Goal: Transaction & Acquisition: Purchase product/service

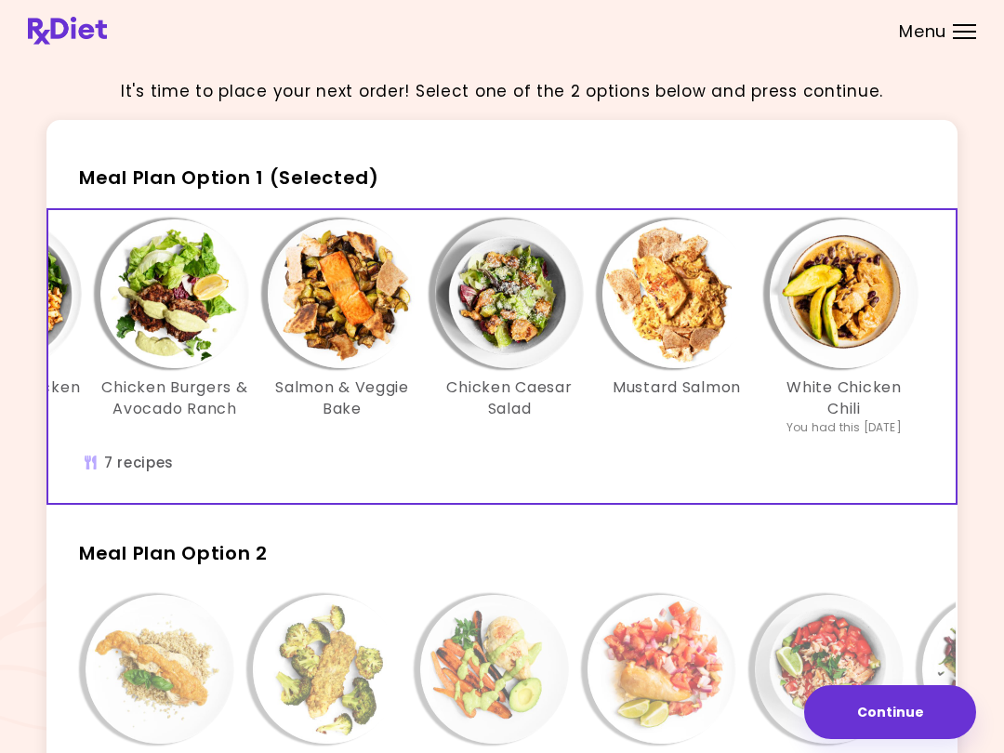
scroll to position [0, 320]
click at [682, 308] on img "Info - Mustard Salmon - Meal Plan Option 1 (Selected)" at bounding box center [677, 293] width 149 height 149
click at [507, 317] on img "Info - Chicken Caesar Salad - Meal Plan Option 1 (Selected)" at bounding box center [509, 293] width 149 height 149
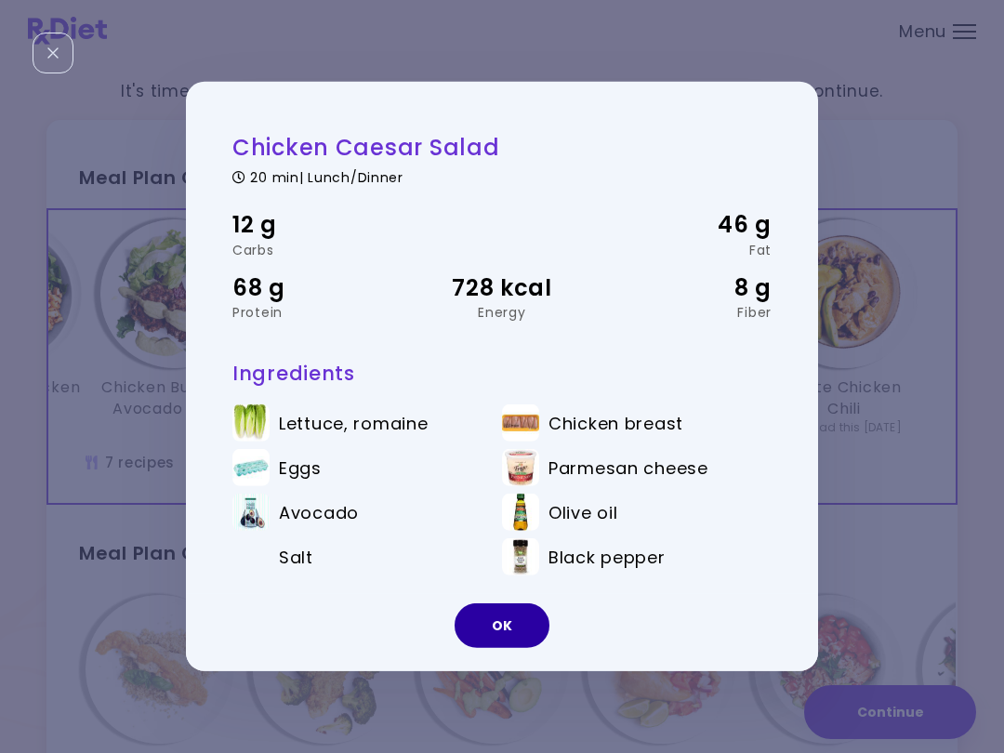
click at [502, 625] on button "OK" at bounding box center [502, 626] width 95 height 45
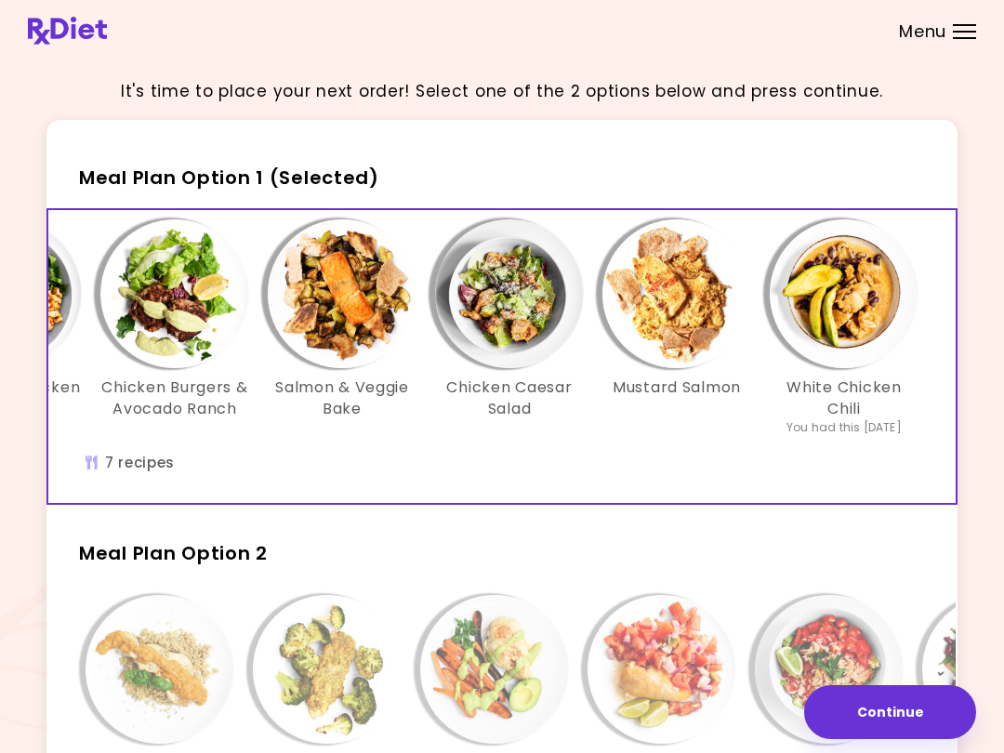
click at [374, 295] on img "Info - Salmon & Veggie Bake - Meal Plan Option 1 (Selected)" at bounding box center [342, 293] width 149 height 149
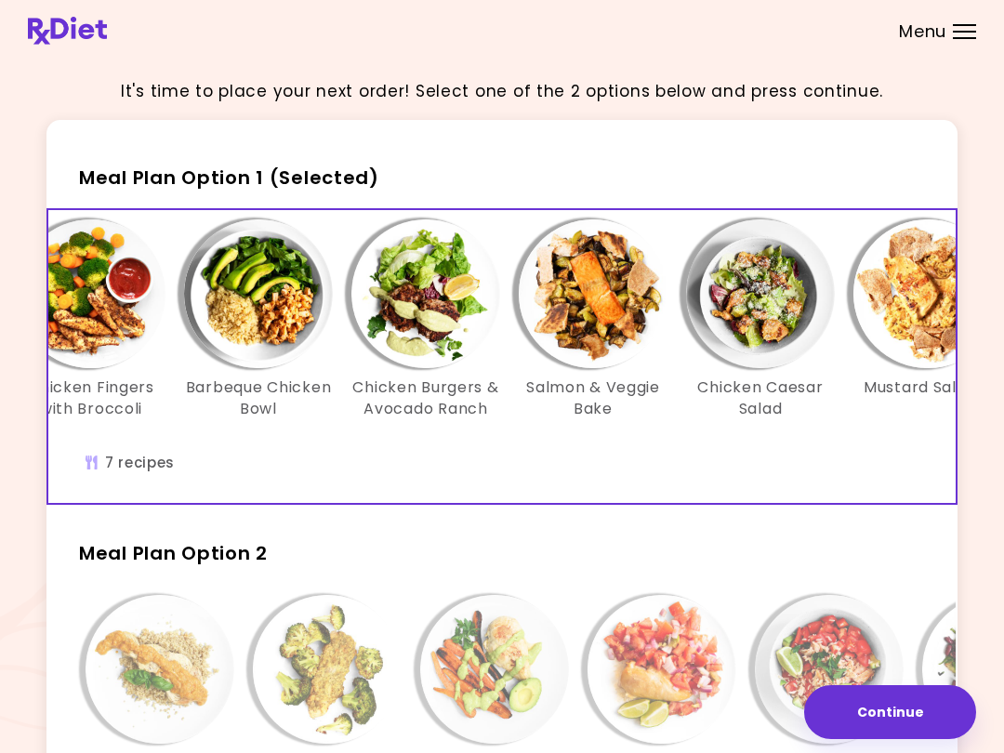
scroll to position [0, 60]
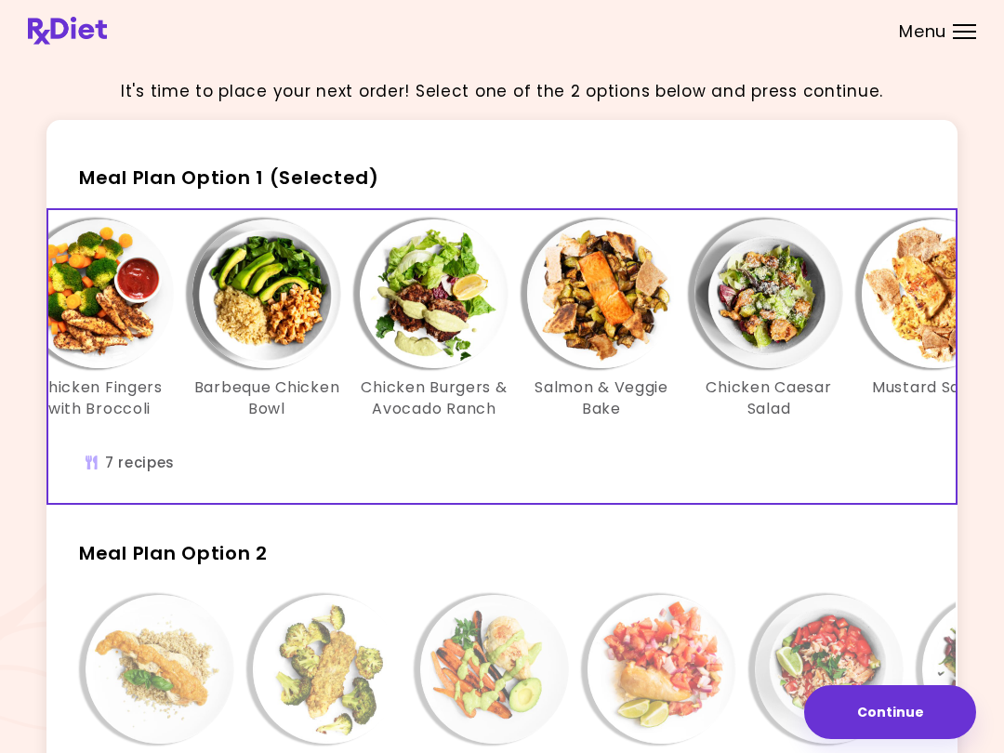
click at [438, 287] on img "Info - Chicken Burgers & Avocado Ranch - Meal Plan Option 1 (Selected)" at bounding box center [434, 293] width 149 height 149
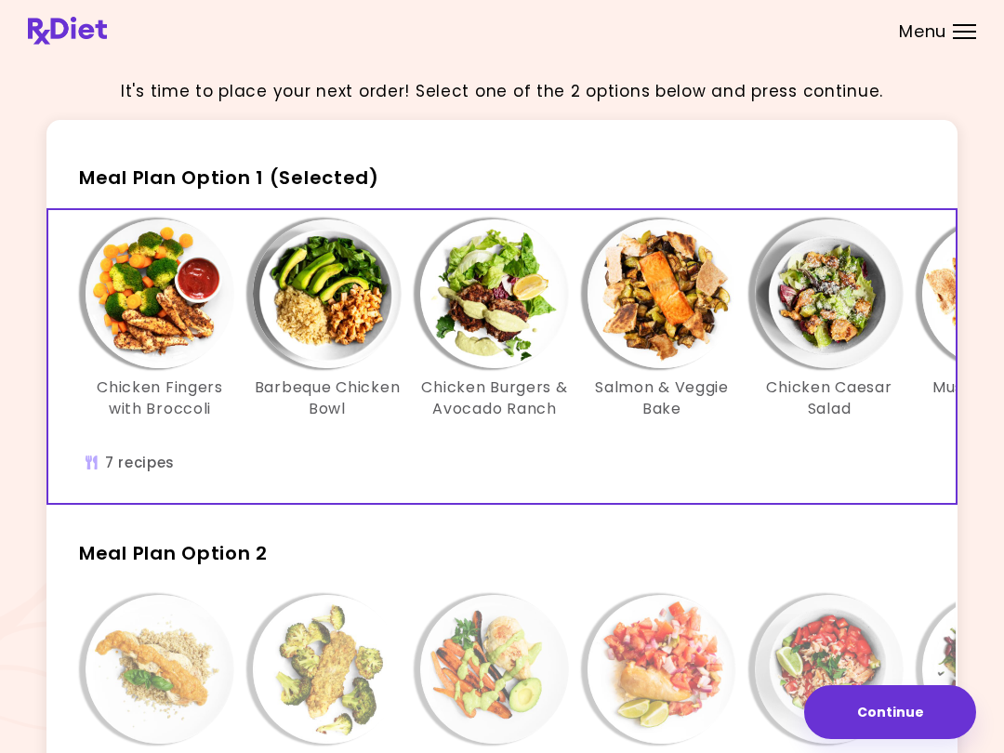
scroll to position [0, 0]
click at [138, 330] on img "Info - Chicken Fingers with Broccoli - Meal Plan Option 1 (Selected)" at bounding box center [160, 293] width 149 height 149
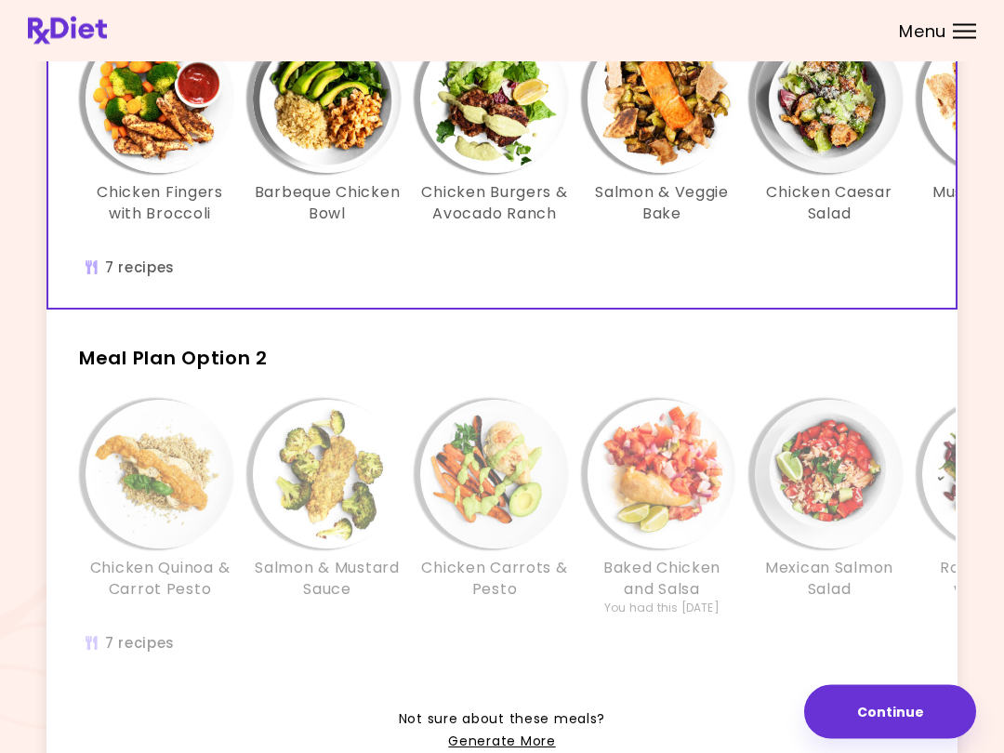
click at [298, 479] on img "Info - Salmon & Mustard Sauce - Meal Plan Option 2" at bounding box center [327, 475] width 149 height 149
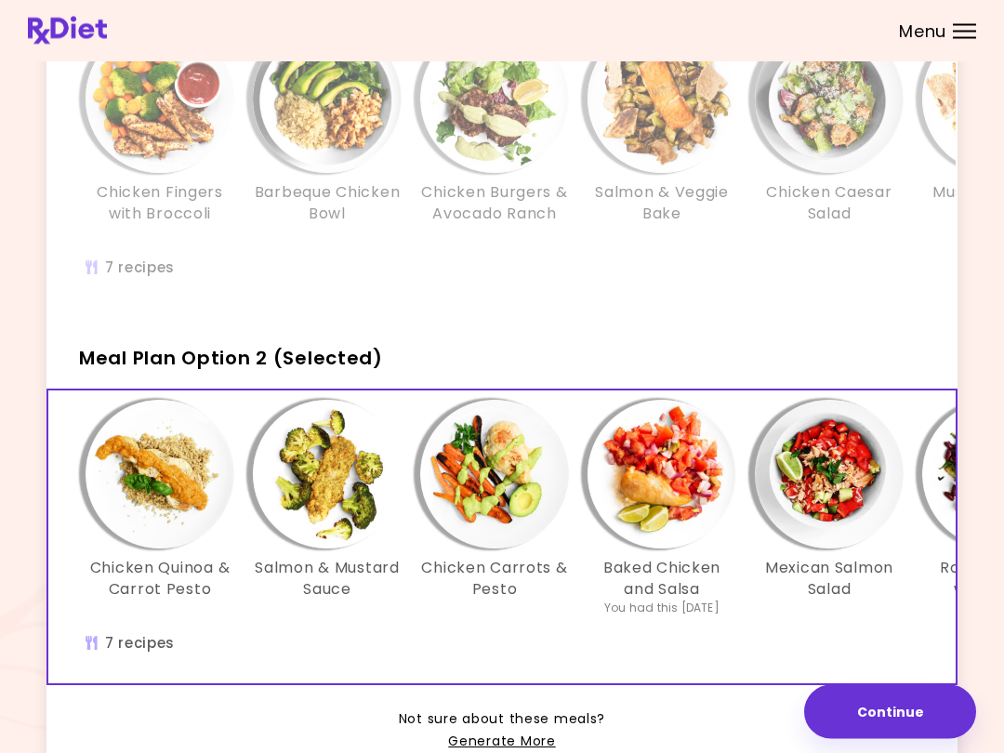
scroll to position [195, 0]
click at [367, 100] on img "Info - Barbeque Chicken Bowl - Meal Plan Option 1" at bounding box center [327, 98] width 149 height 149
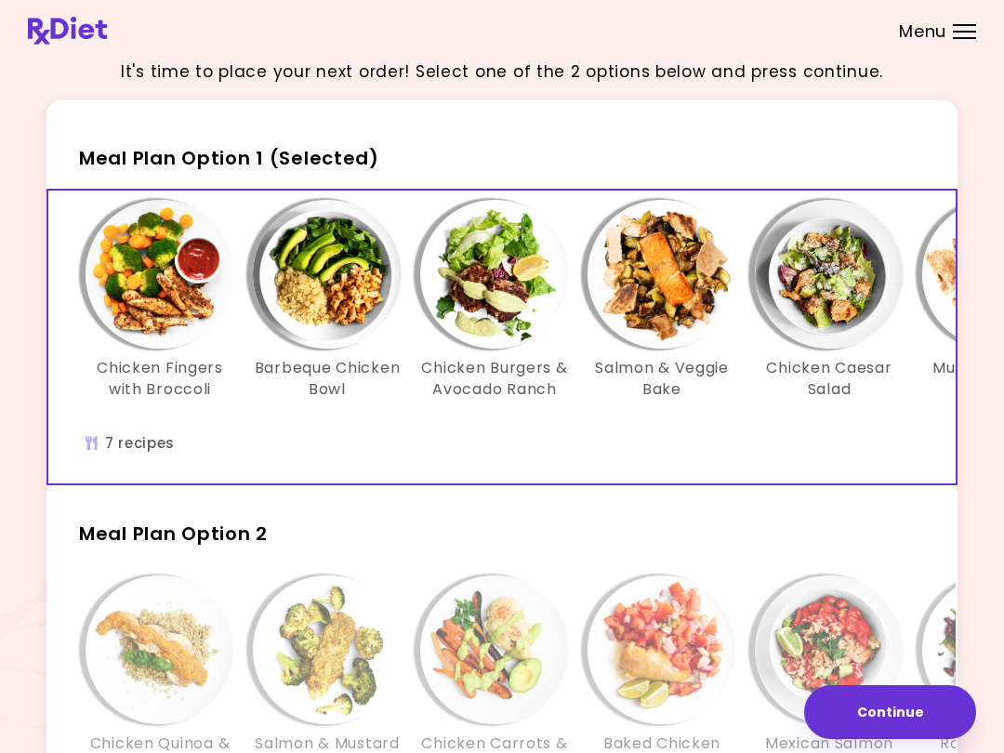
scroll to position [0, 0]
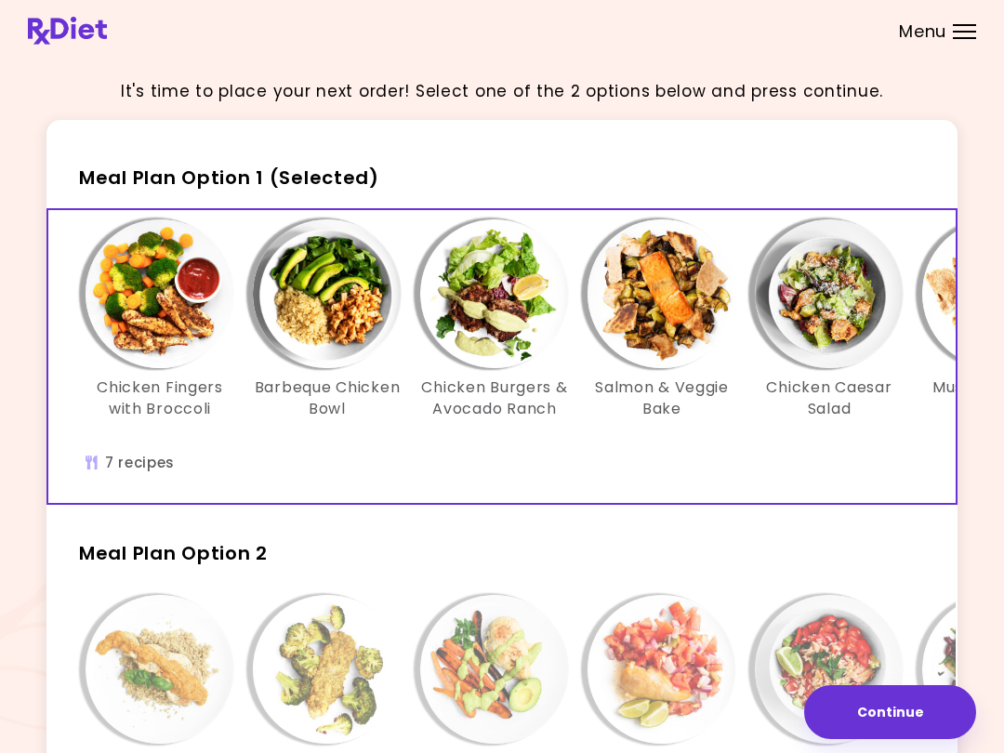
click at [333, 324] on img "Info - Barbeque Chicken Bowl - Meal Plan Option 1 (Selected)" at bounding box center [327, 293] width 149 height 149
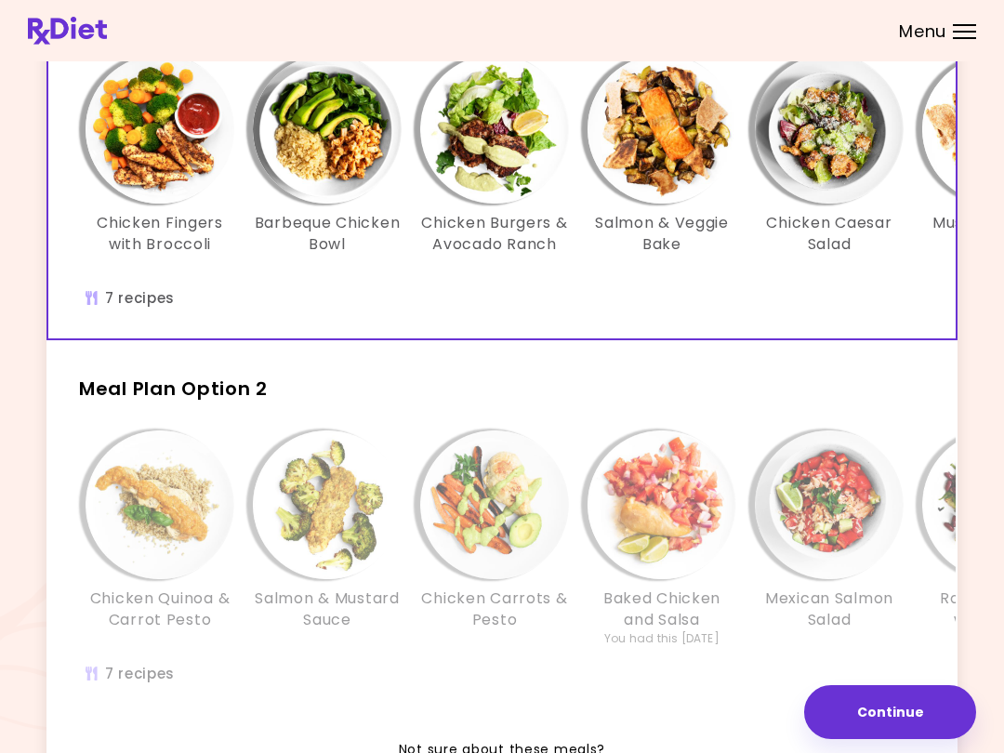
scroll to position [177, 0]
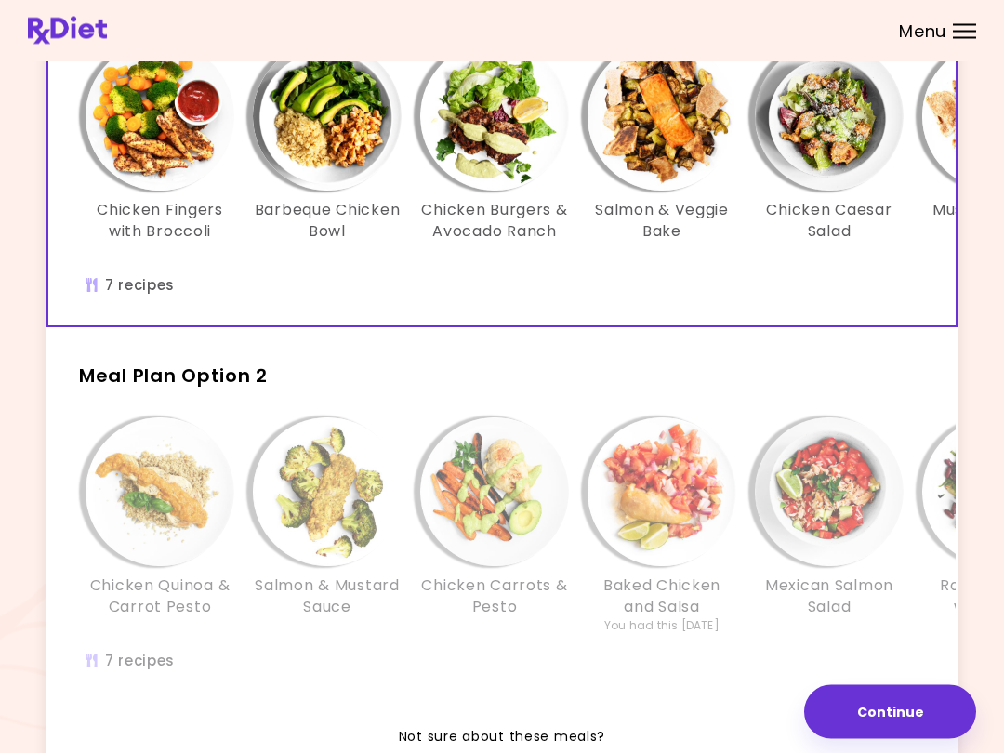
click at [153, 512] on img "Info - Chicken Quinoa & Carrot Pesto - Meal Plan Option 2" at bounding box center [160, 493] width 149 height 149
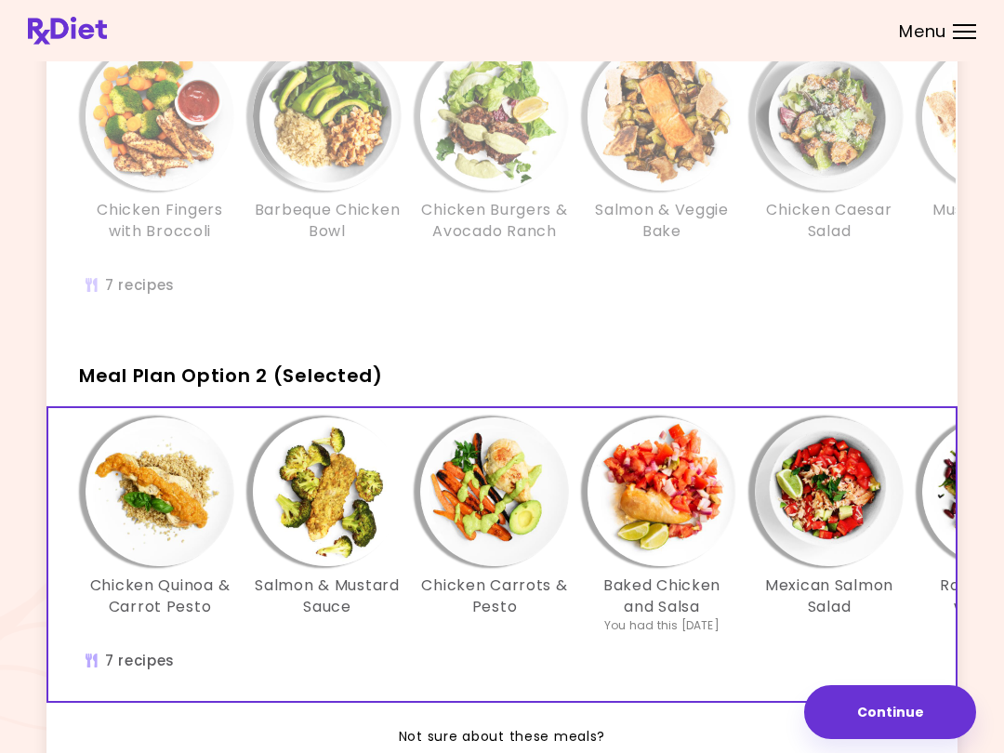
click at [180, 527] on img "Info - Chicken Quinoa & Carrot Pesto - Meal Plan Option 2 (Selected)" at bounding box center [160, 492] width 149 height 149
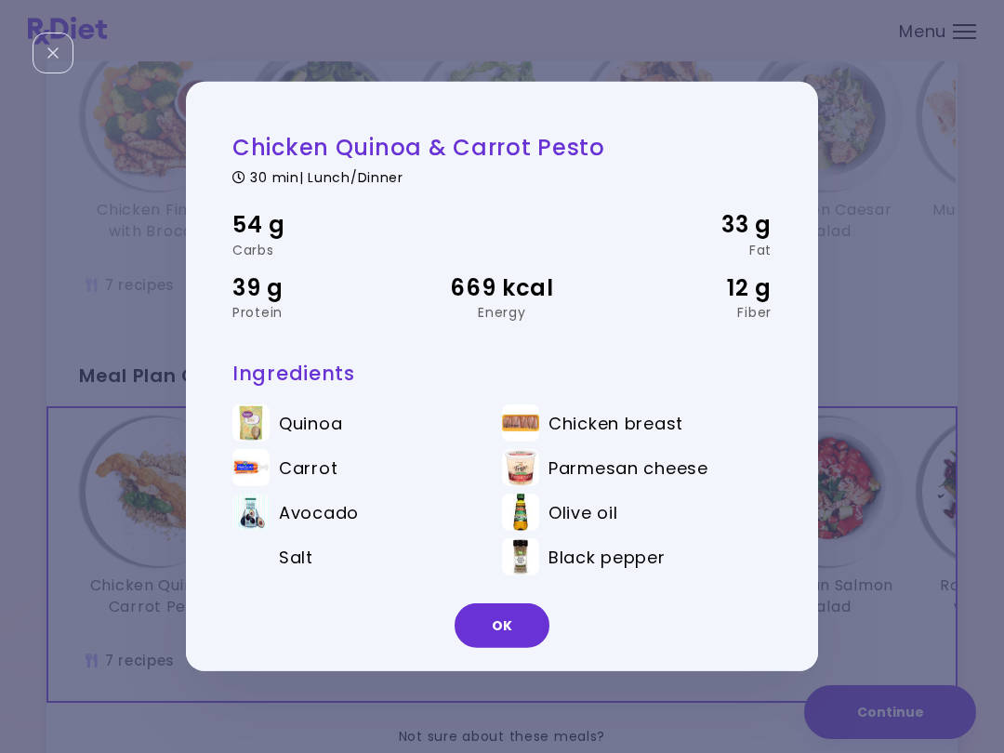
click at [506, 622] on button "OK" at bounding box center [502, 626] width 95 height 45
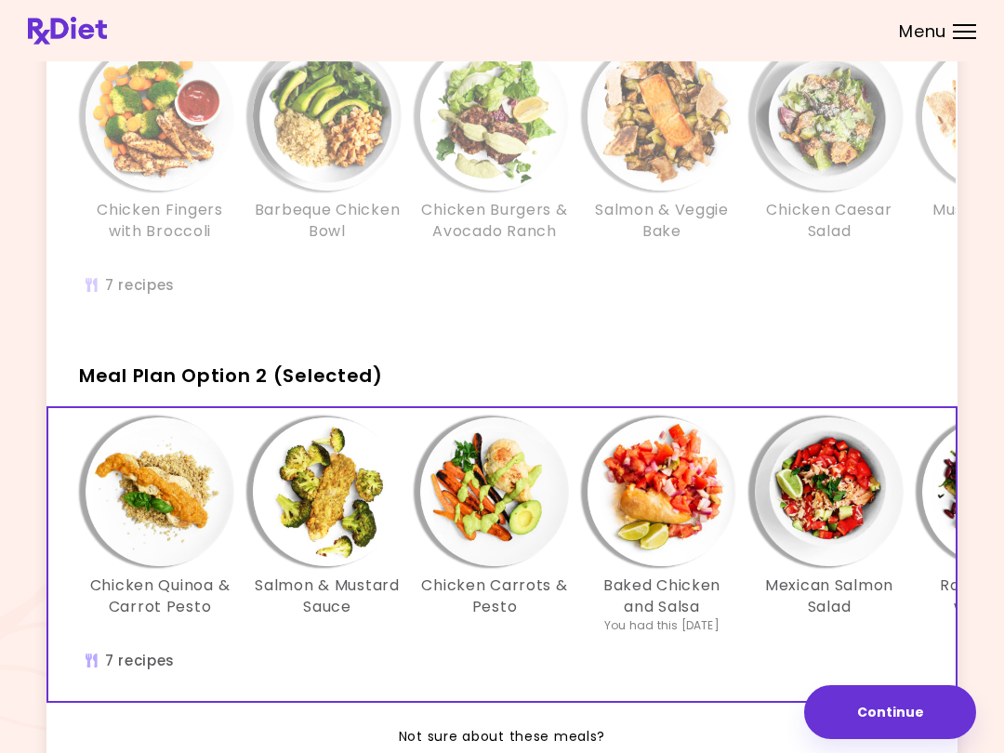
click at [360, 521] on img "Info - Salmon & Mustard Sauce - Meal Plan Option 2 (Selected)" at bounding box center [327, 492] width 149 height 149
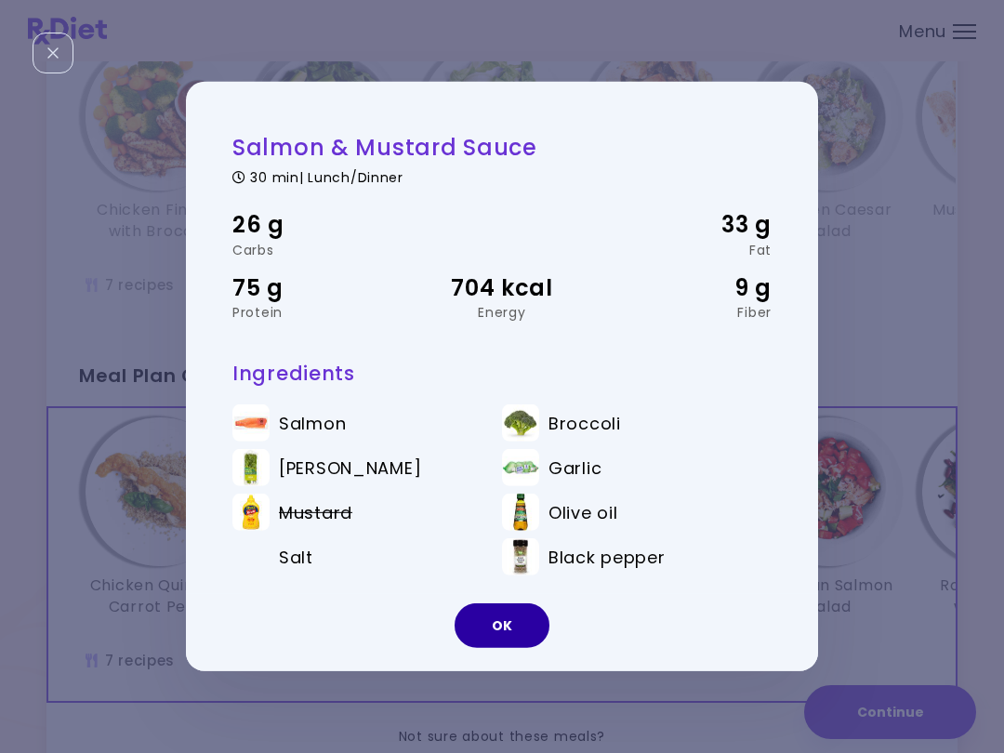
click at [485, 633] on button "OK" at bounding box center [502, 626] width 95 height 45
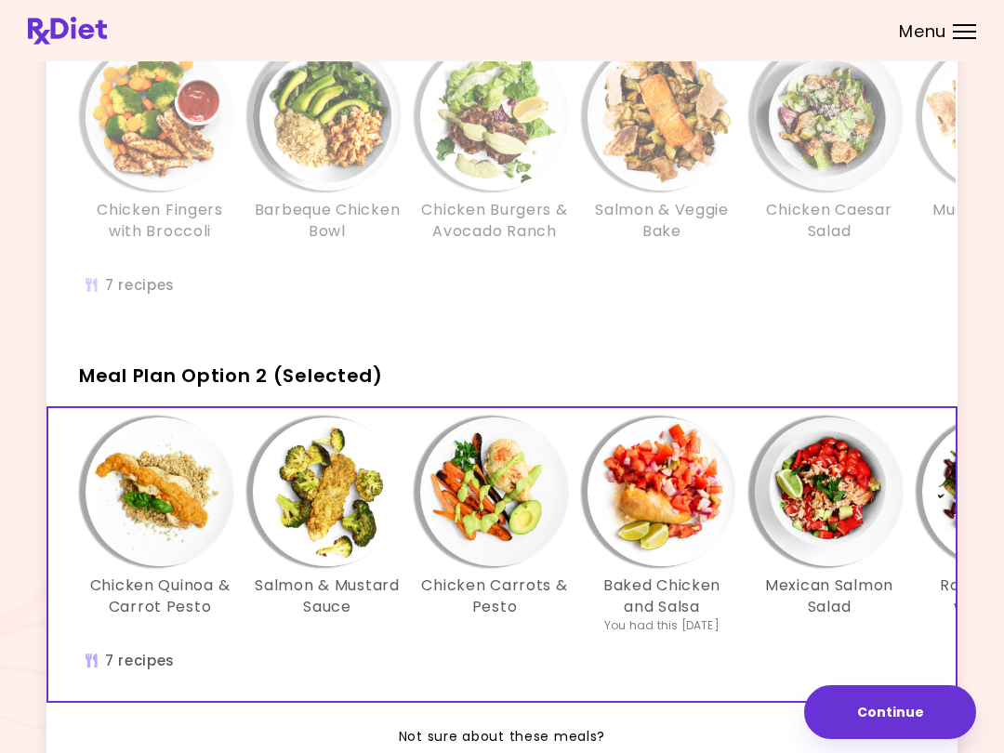
click at [493, 511] on img "Info - Chicken Carrots & Pesto - Meal Plan Option 2 (Selected)" at bounding box center [494, 492] width 149 height 149
click at [669, 545] on img "Info - Baked Chicken and Salsa - Meal Plan Option 2 (Selected)" at bounding box center [662, 492] width 149 height 149
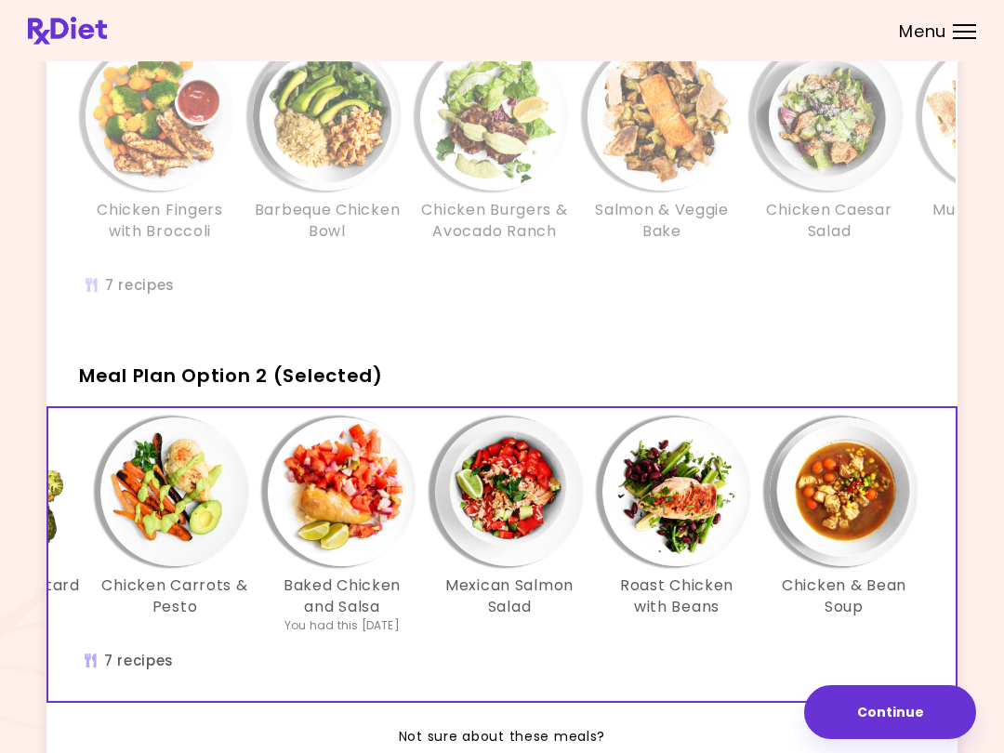
scroll to position [0, 320]
click at [525, 481] on img "Info - Mexican Salmon Salad - Meal Plan Option 2 (Selected)" at bounding box center [509, 492] width 149 height 149
click at [679, 511] on img "Info - Roast Chicken with Beans - Meal Plan Option 2 (Selected)" at bounding box center [677, 492] width 149 height 149
click at [752, 499] on img "Info - Chicken & Bean Soup - Meal Plan Option 2 (Selected)" at bounding box center [844, 492] width 149 height 149
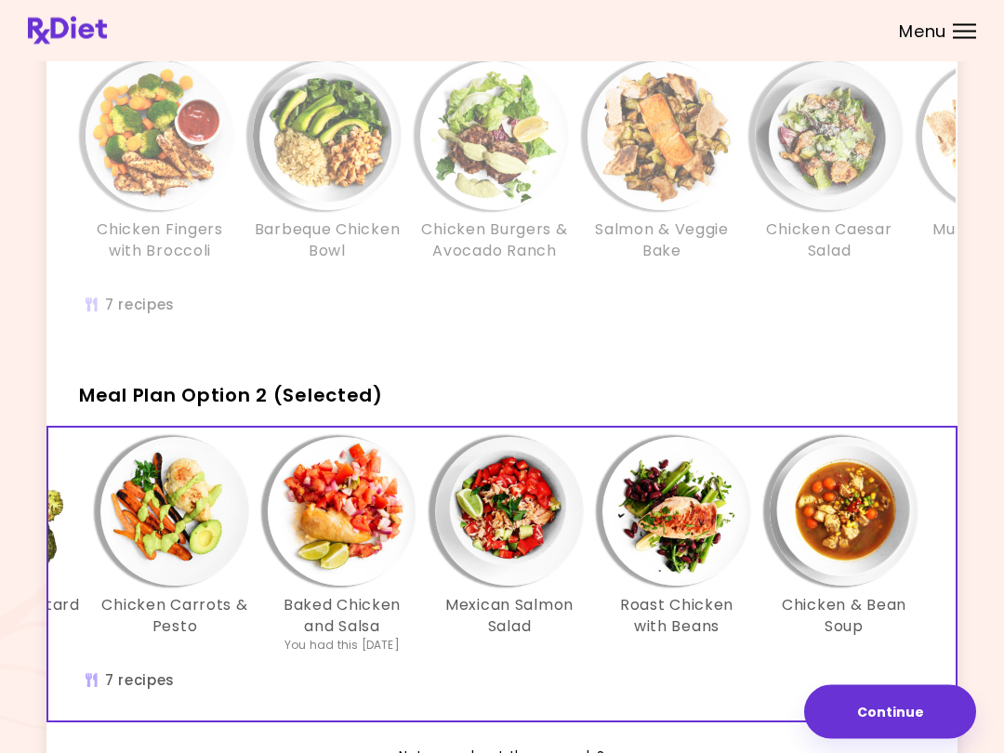
scroll to position [0, 0]
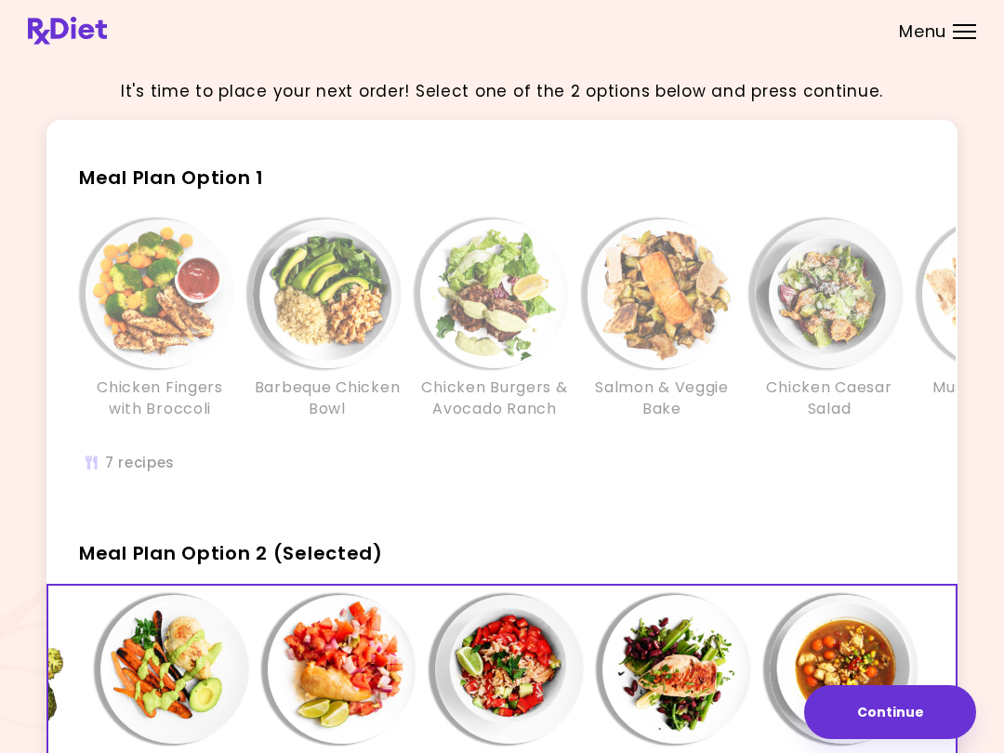
click at [752, 37] on header at bounding box center [502, 30] width 1004 height 61
click at [752, 29] on div "Menu" at bounding box center [964, 31] width 23 height 15
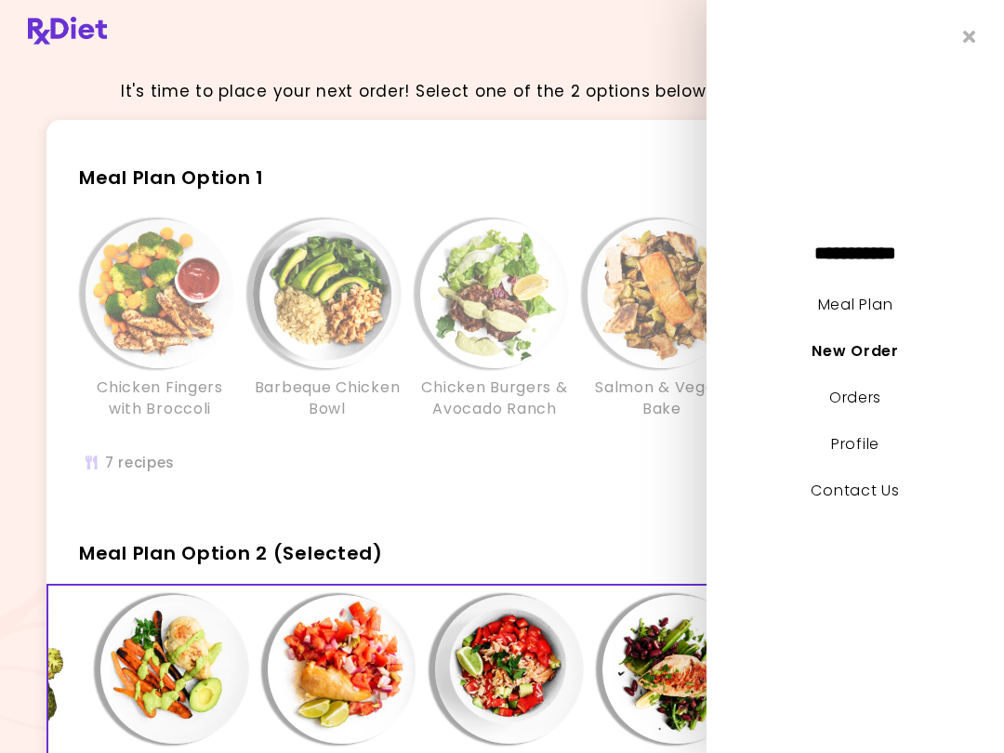
click at [752, 313] on link "Meal Plan" at bounding box center [855, 304] width 74 height 21
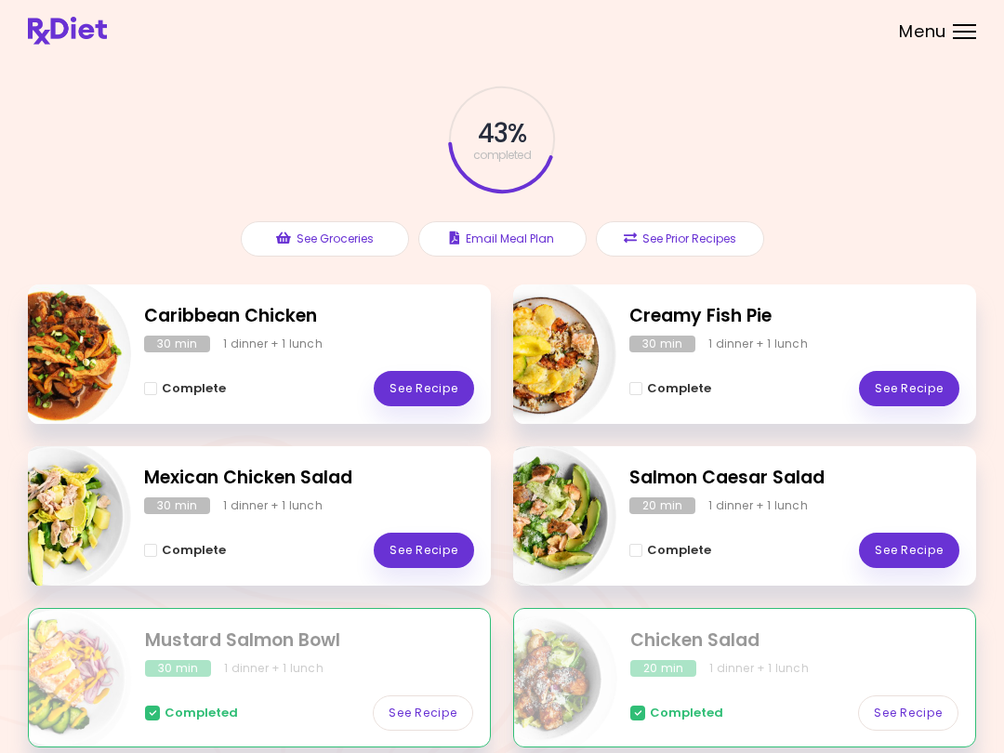
scroll to position [54, 0]
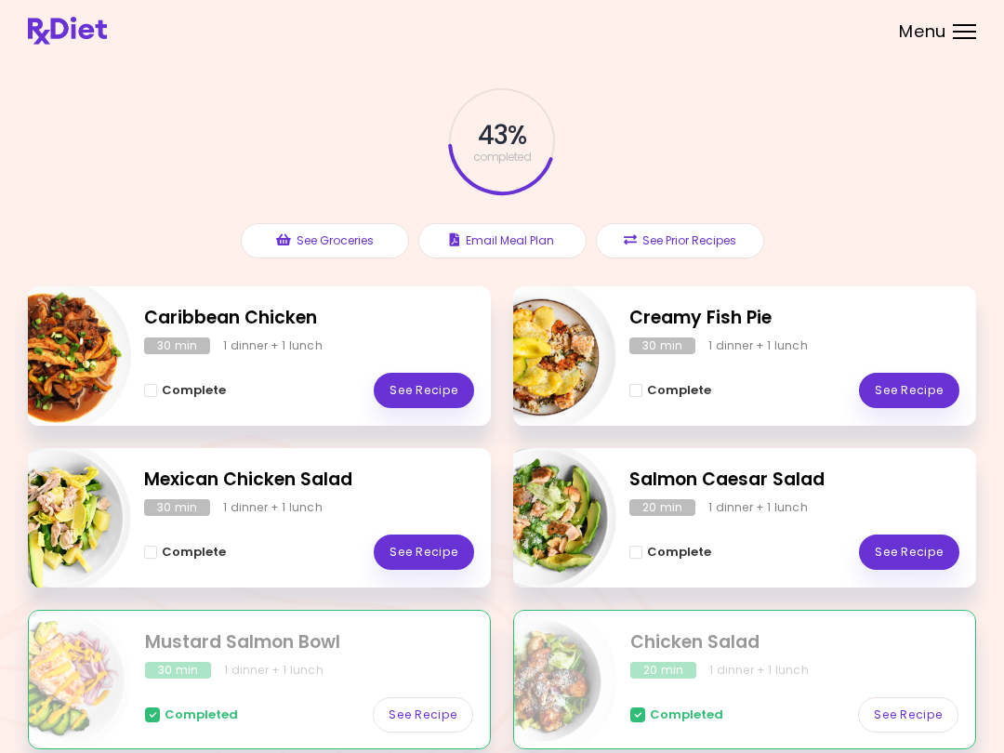
click at [752, 546] on link "See Recipe" at bounding box center [909, 552] width 100 height 35
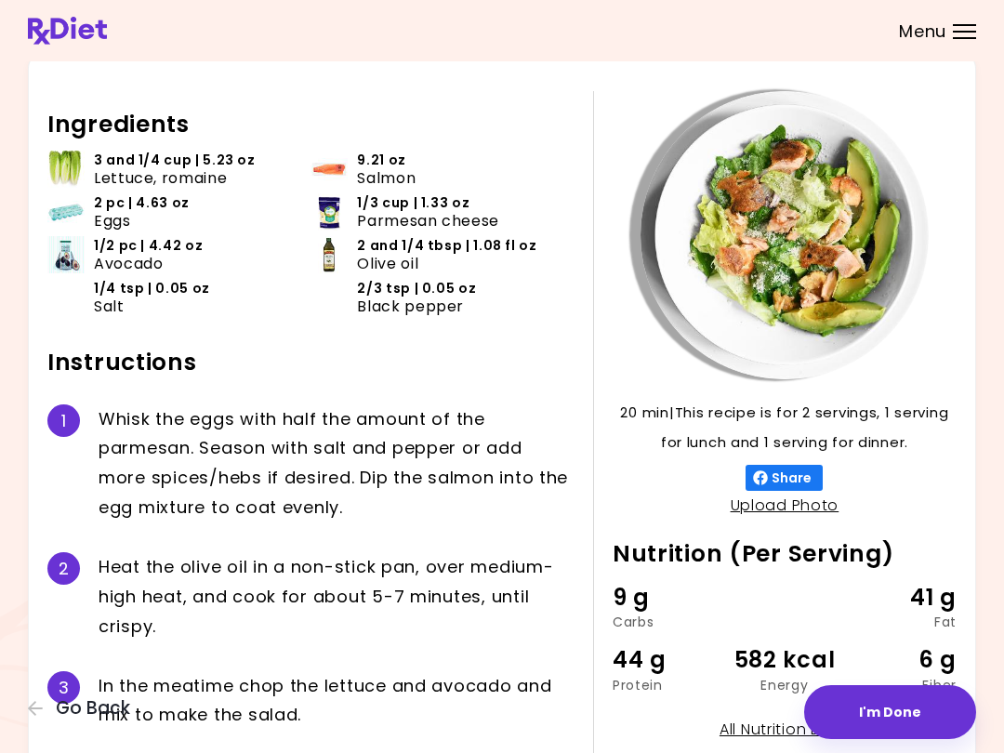
scroll to position [60, 0]
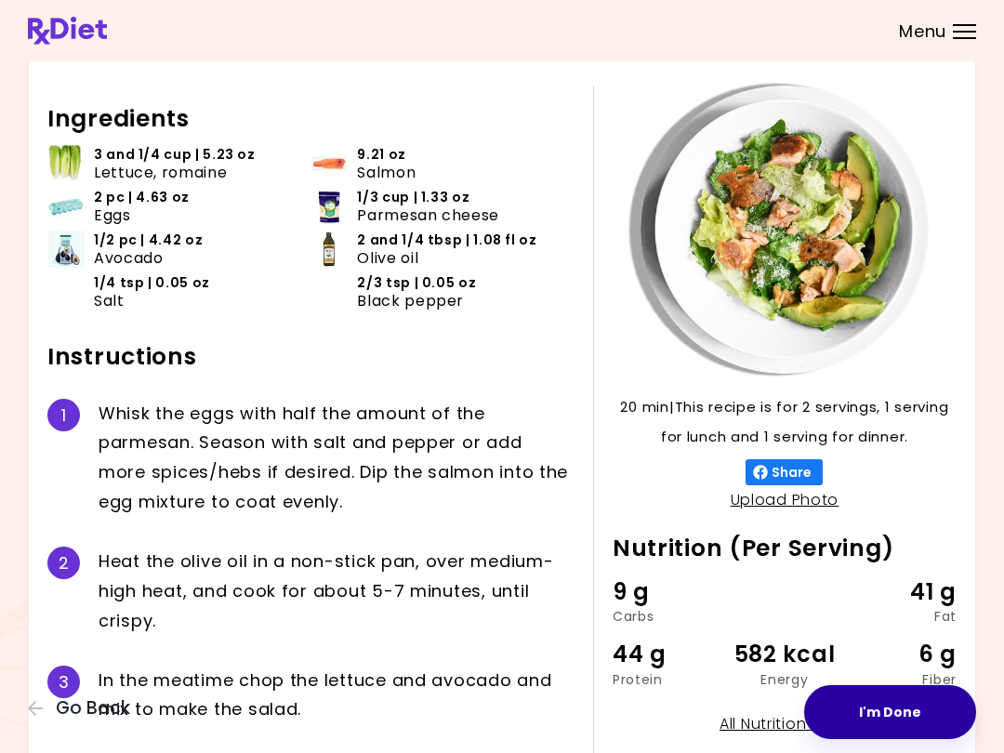
click at [752, 693] on button "I'm Done" at bounding box center [890, 712] width 172 height 54
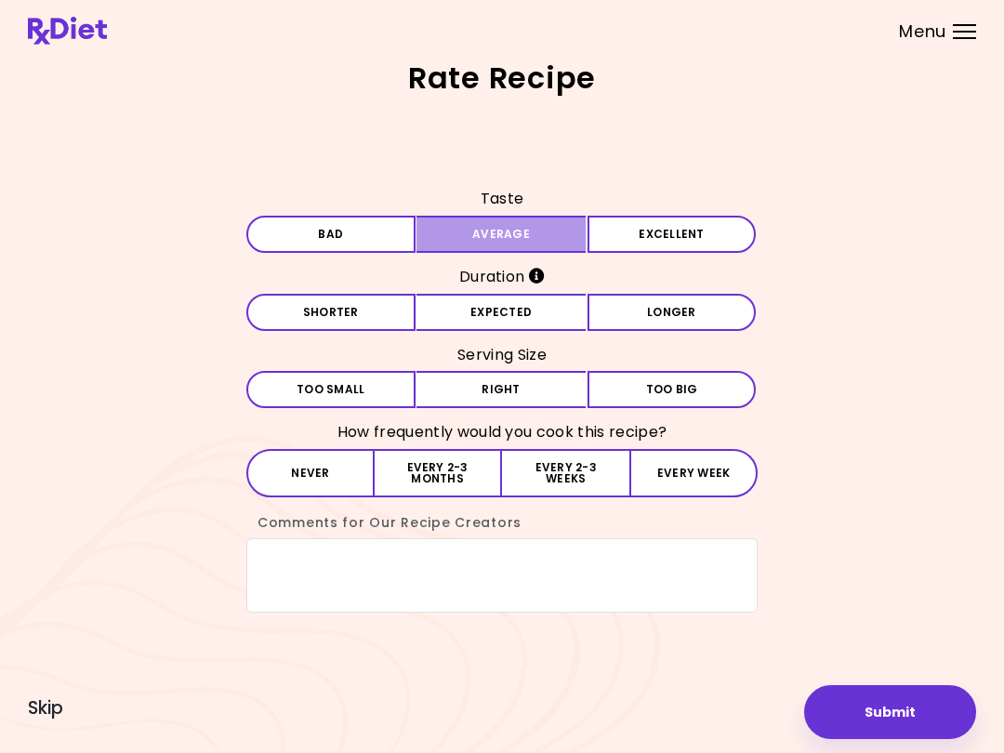
click at [508, 219] on button "Average" at bounding box center [501, 234] width 169 height 37
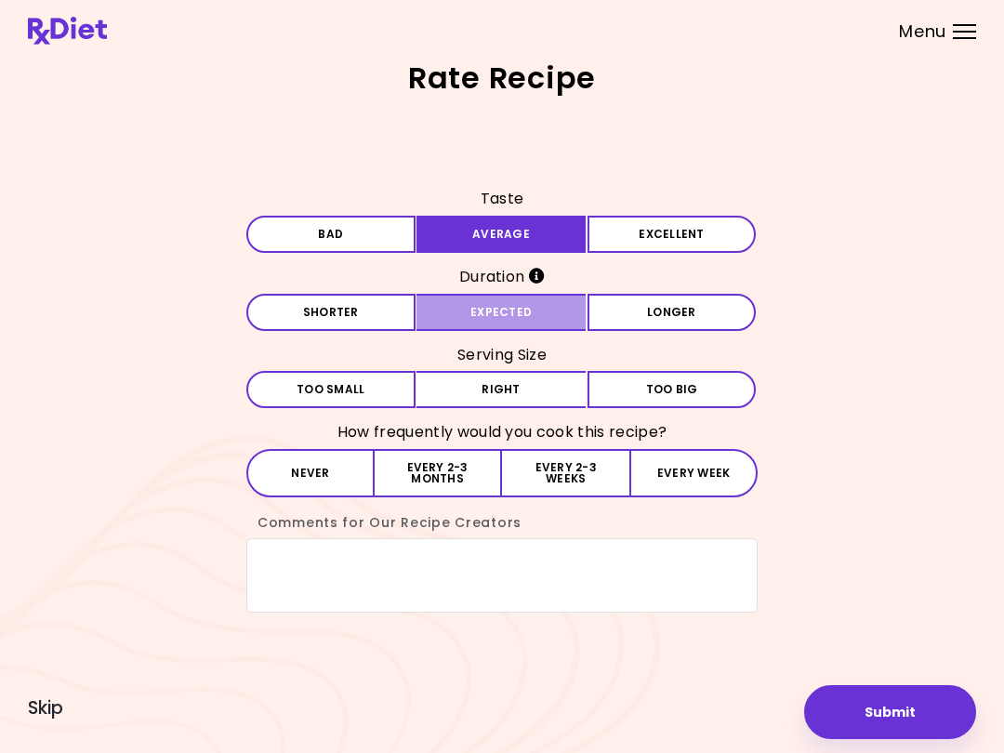
click at [507, 326] on button "Expected" at bounding box center [501, 312] width 169 height 37
click at [508, 397] on button "Right" at bounding box center [501, 389] width 169 height 37
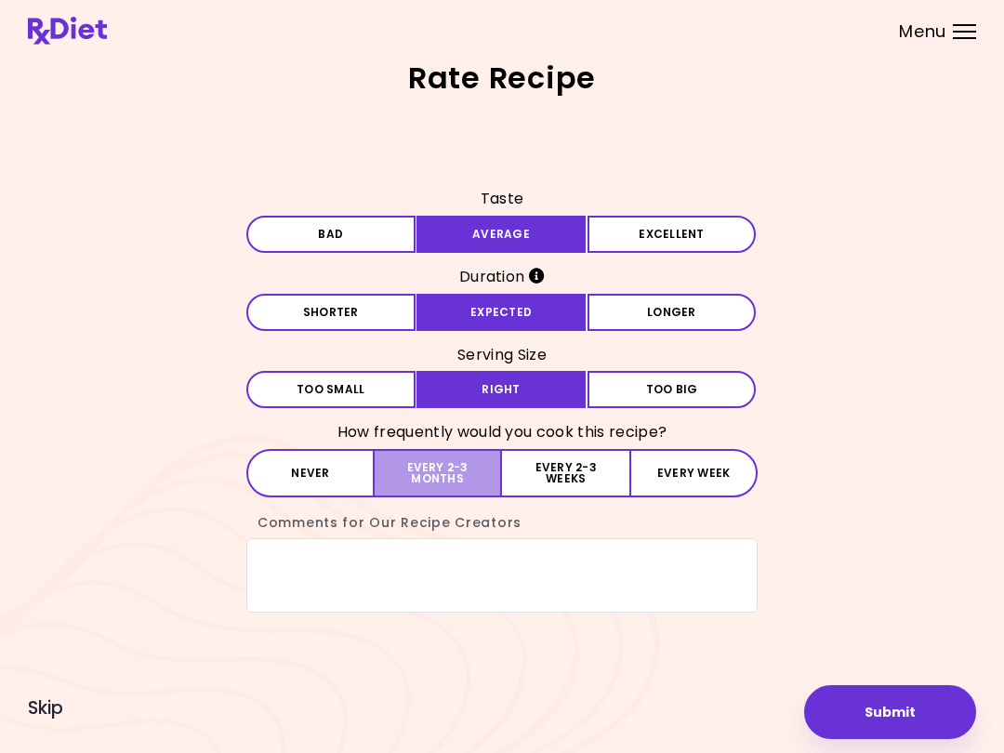
click at [430, 485] on button "Every 2-3 months" at bounding box center [438, 473] width 127 height 48
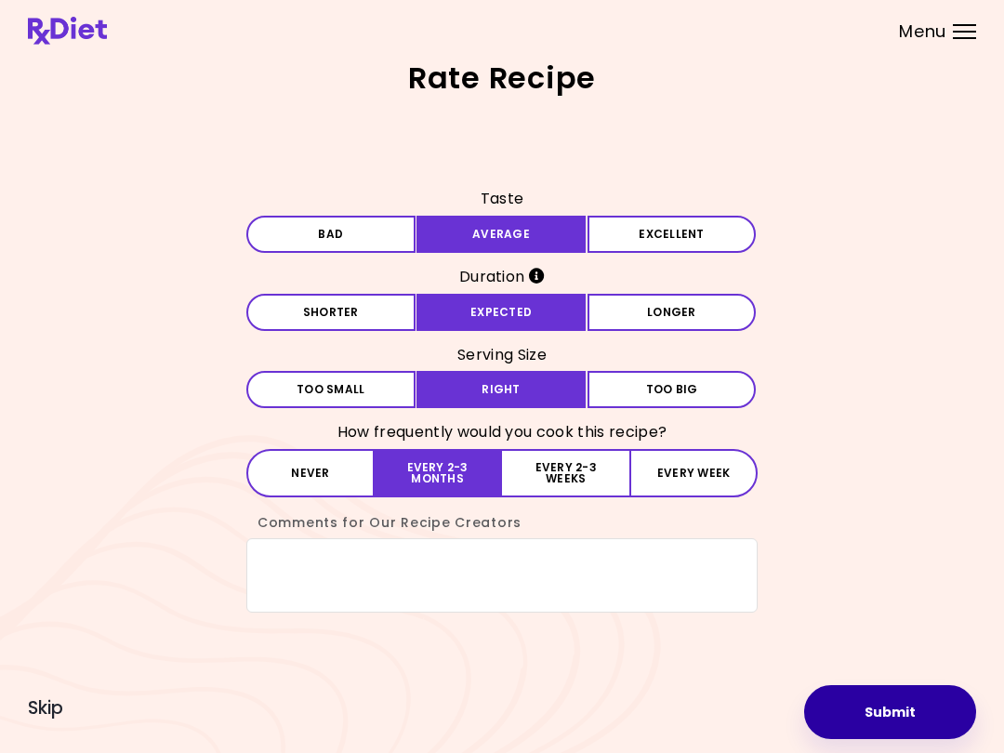
click at [752, 710] on button "Submit" at bounding box center [890, 712] width 172 height 54
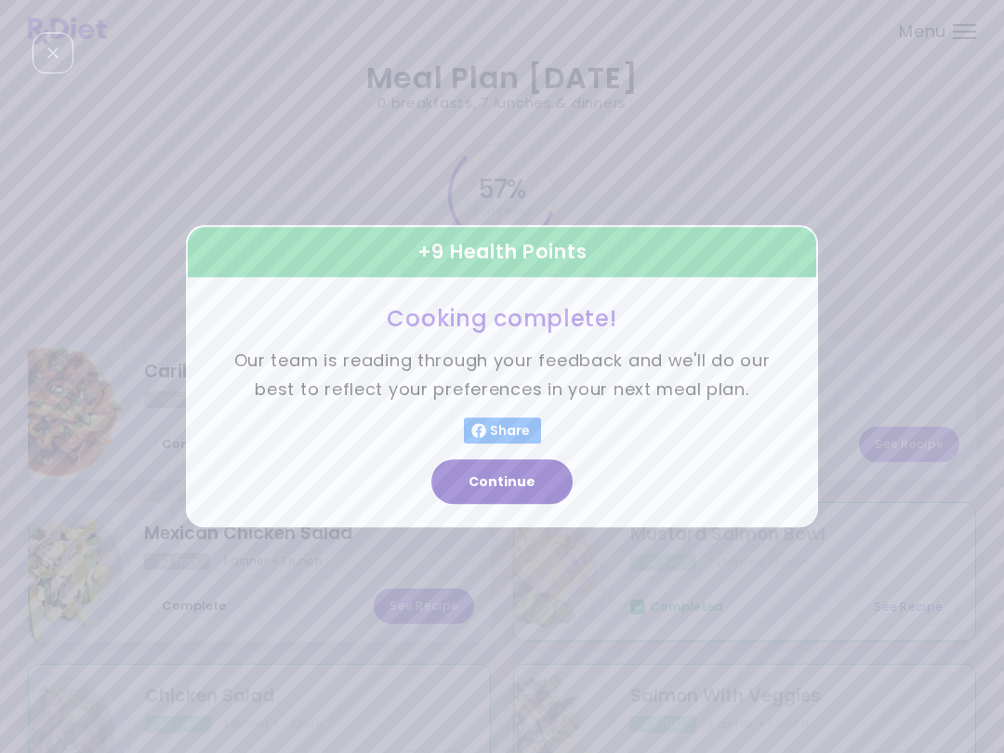
click at [535, 483] on button "Continue" at bounding box center [502, 482] width 141 height 45
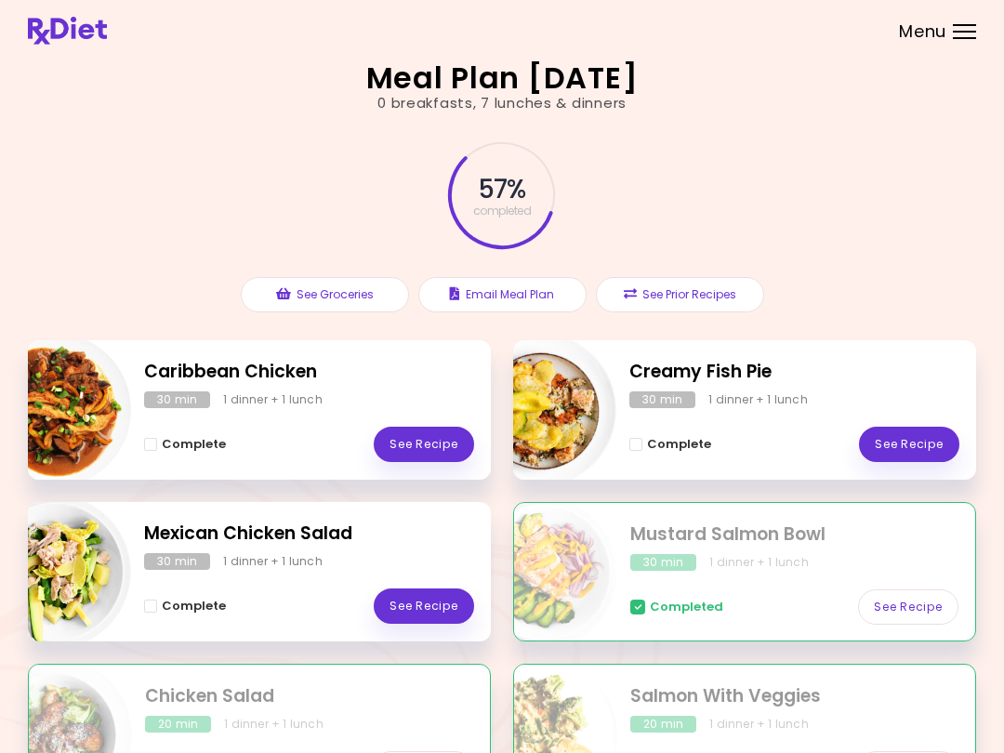
click at [752, 36] on div "Menu" at bounding box center [964, 31] width 23 height 15
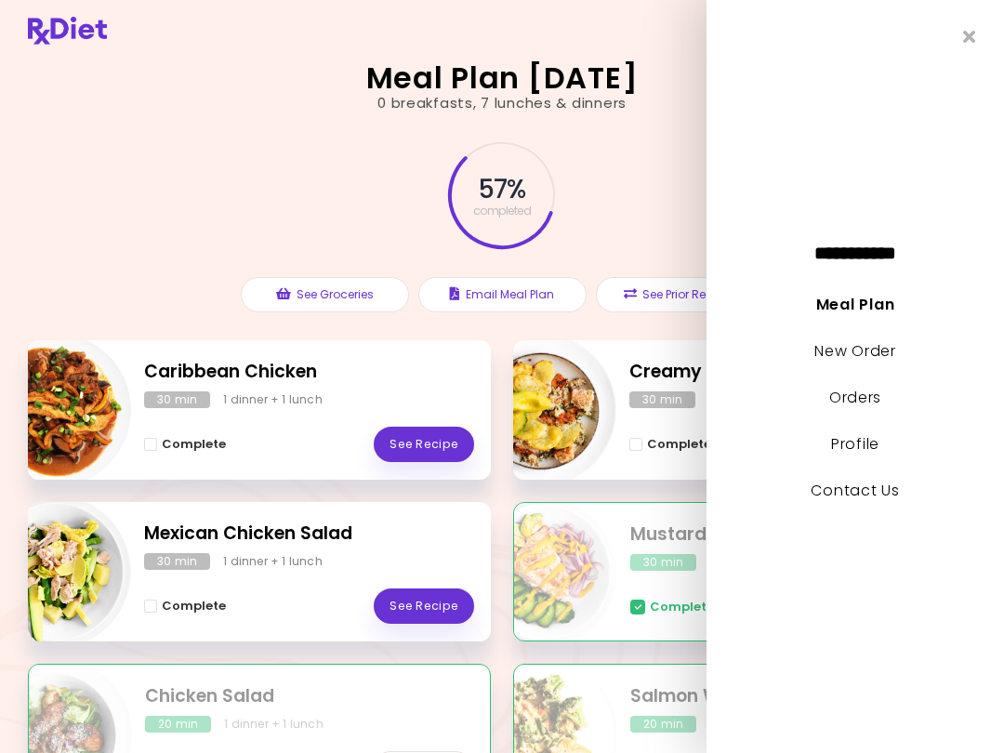
click at [752, 357] on link "New Order" at bounding box center [855, 350] width 81 height 21
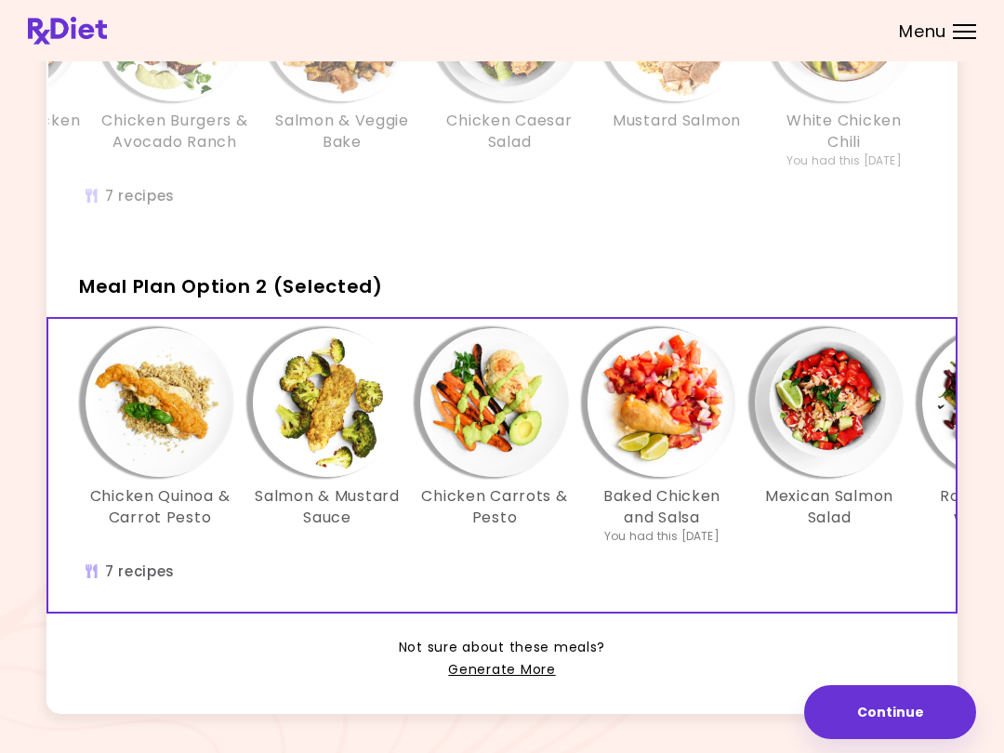
click at [752, 712] on button "Continue" at bounding box center [890, 712] width 172 height 54
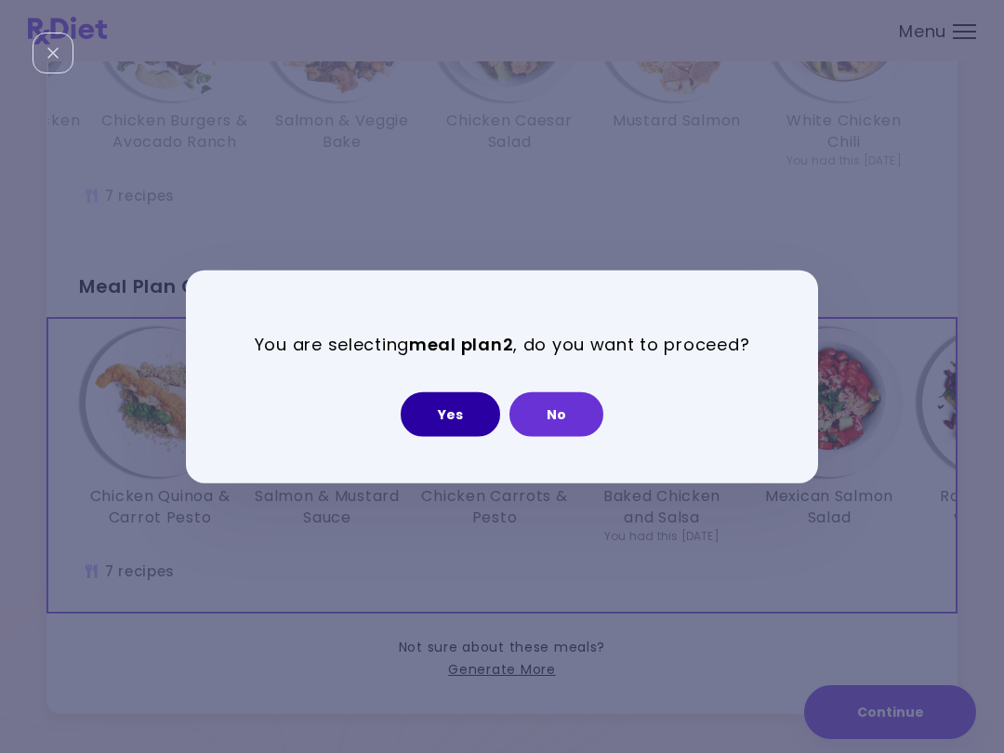
click at [466, 400] on button "Yes" at bounding box center [451, 414] width 100 height 45
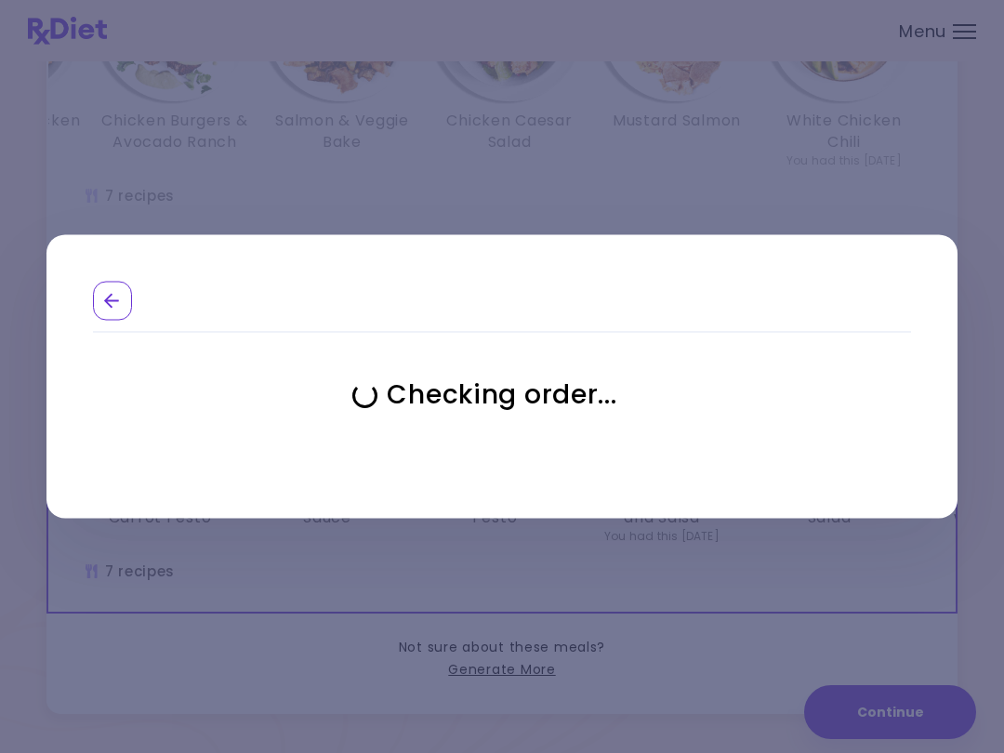
select select "**********"
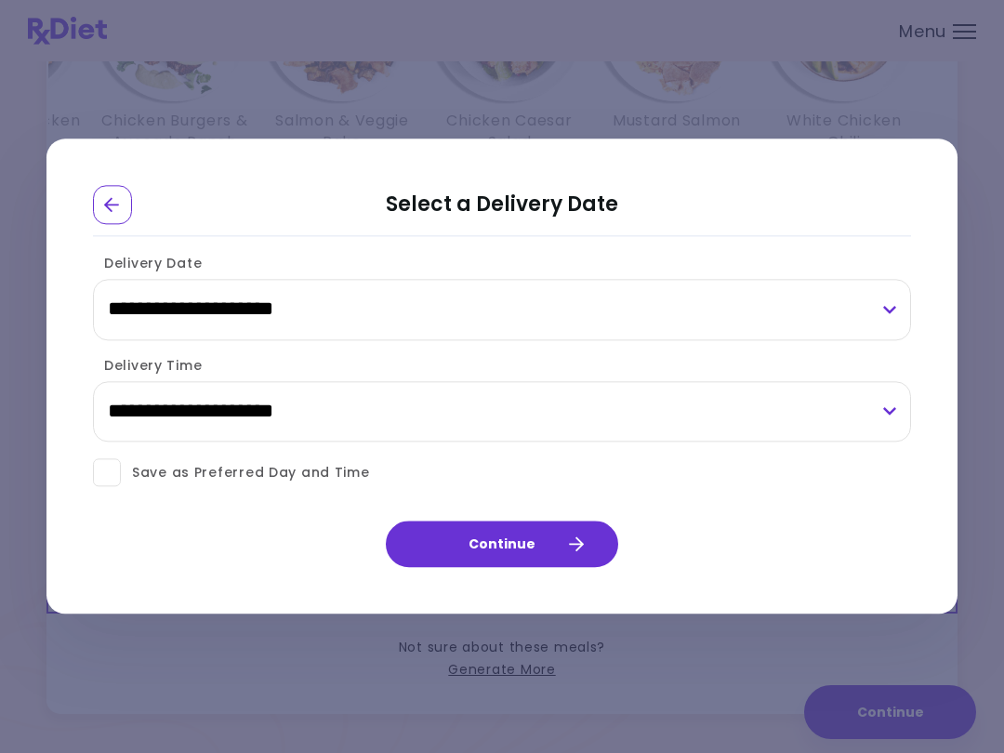
click at [547, 534] on button "Continue" at bounding box center [502, 545] width 233 height 47
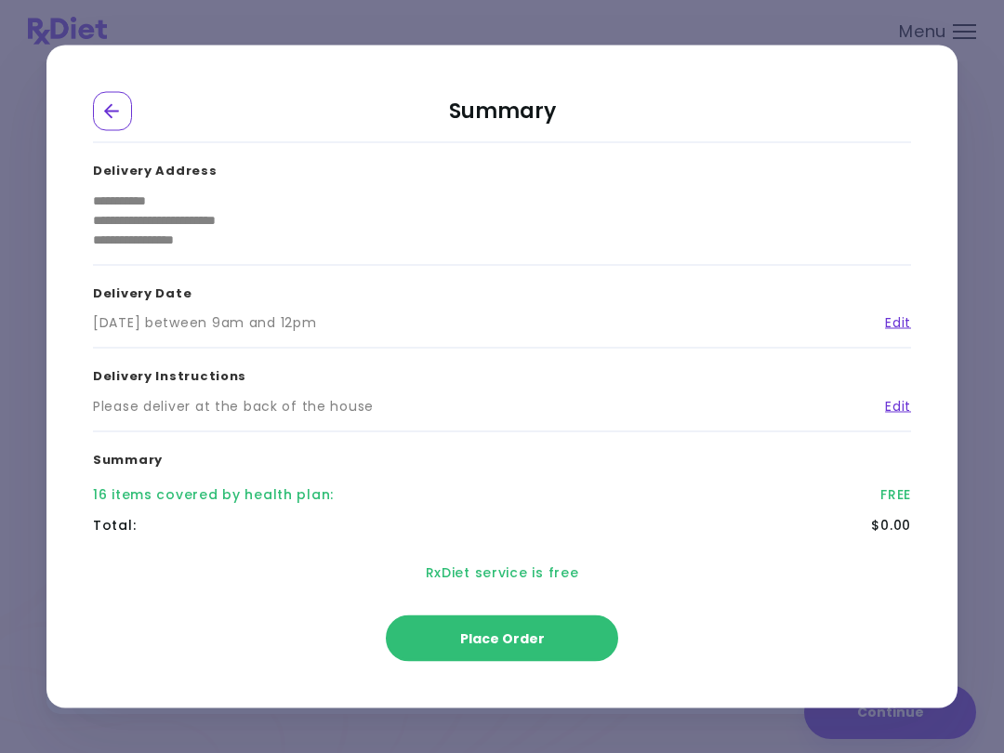
click at [752, 0] on div "**********" at bounding box center [502, 376] width 1004 height 753
click at [554, 629] on button "Place Order" at bounding box center [502, 639] width 233 height 47
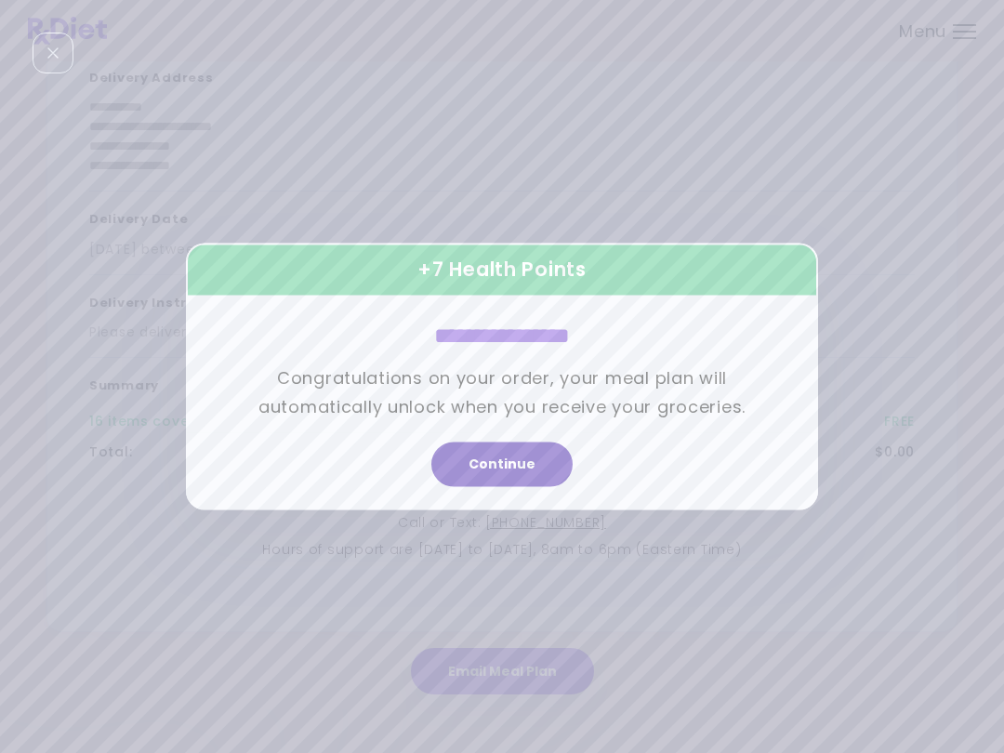
click at [538, 461] on button "Continue" at bounding box center [502, 465] width 141 height 45
